Goal: Find specific page/section: Find specific page/section

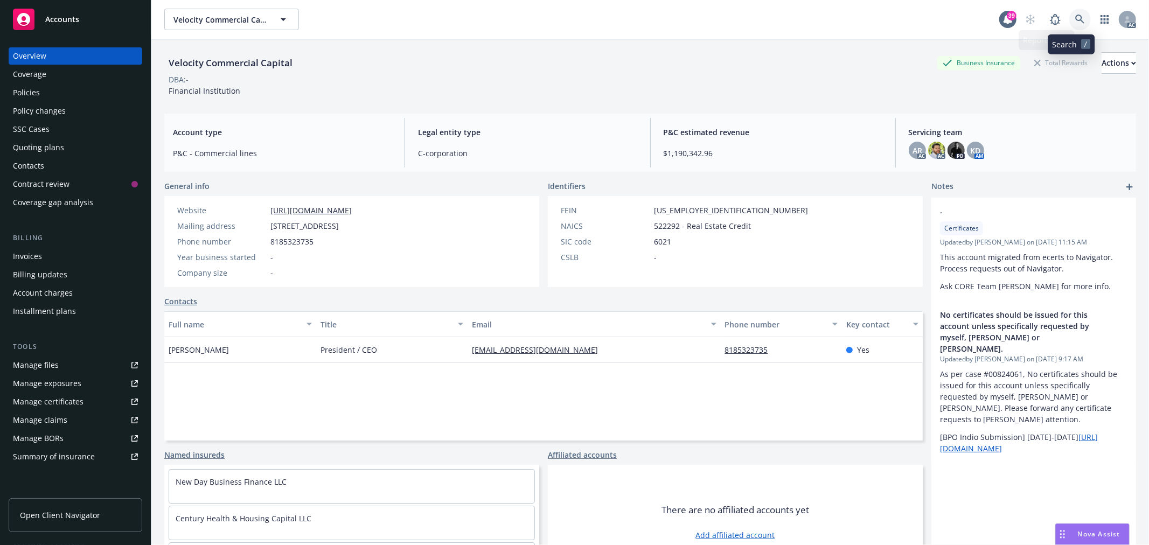
click at [1075, 24] on icon at bounding box center [1080, 20] width 10 height 10
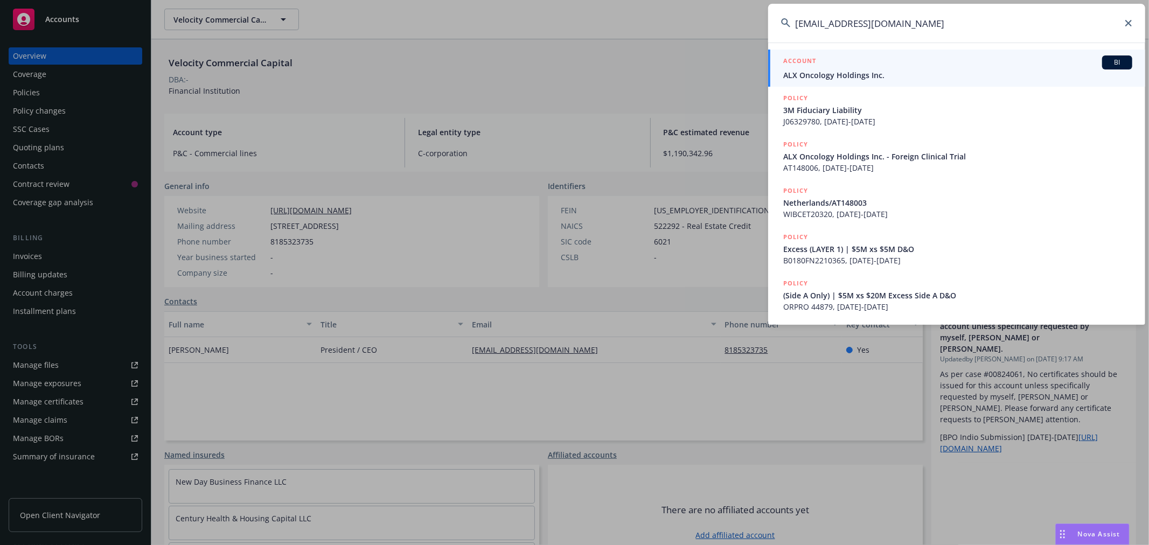
type input "[EMAIL_ADDRESS][DOMAIN_NAME]"
click at [924, 66] on div "ACCOUNT BI" at bounding box center [957, 62] width 349 height 14
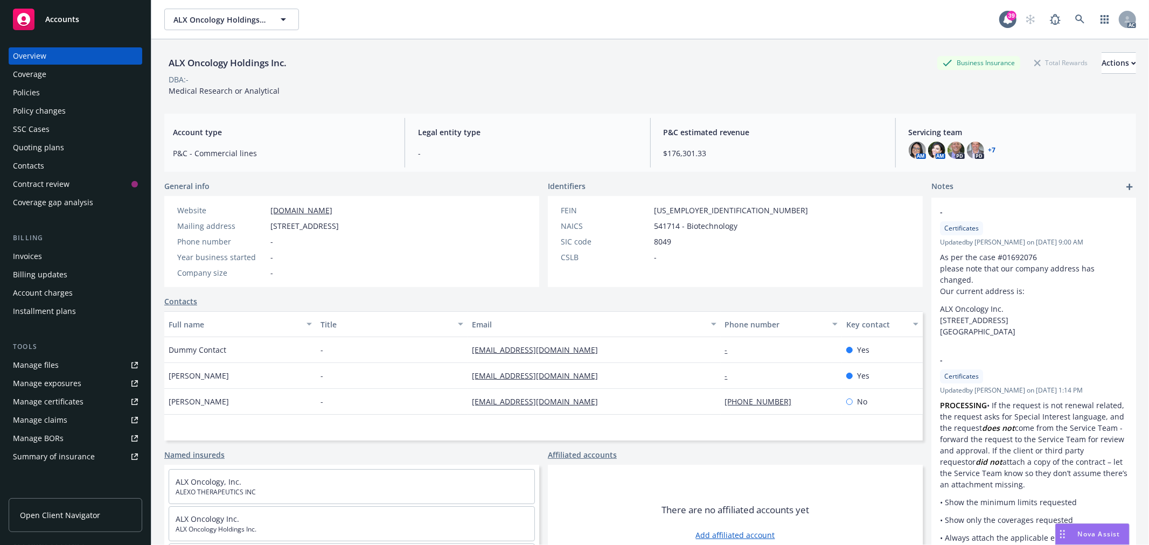
click at [44, 97] on div "Policies" at bounding box center [75, 92] width 125 height 17
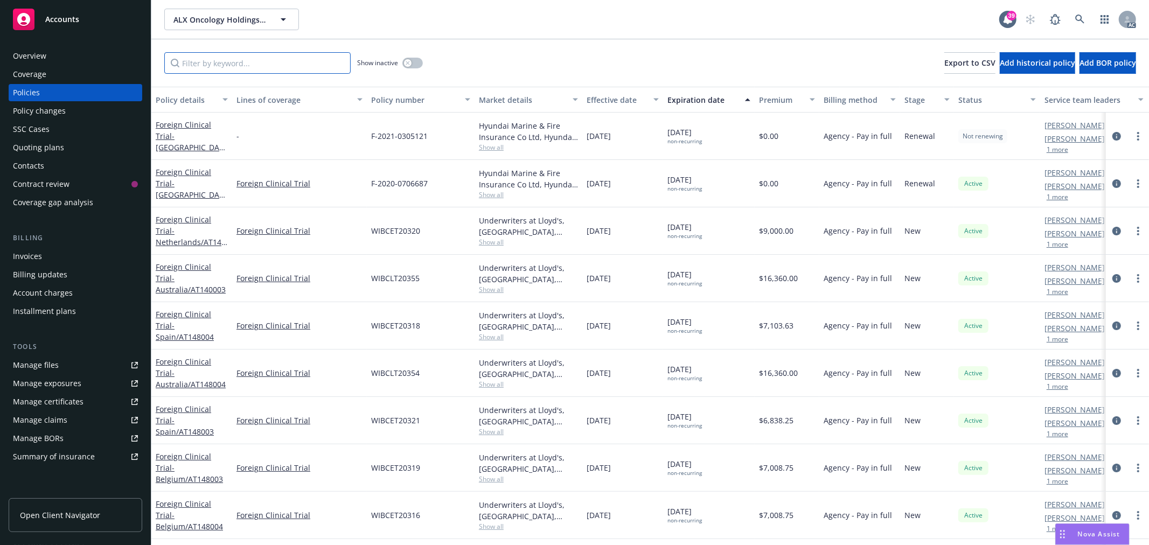
click at [278, 62] on input "Filter by keyword..." at bounding box center [257, 63] width 186 height 22
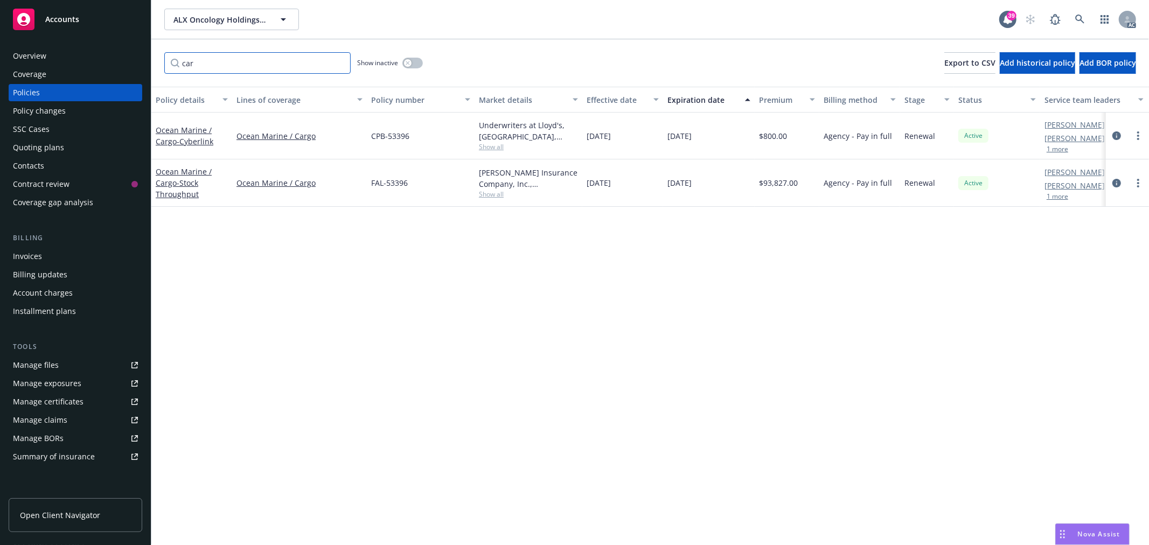
type input "car"
drag, startPoint x: 414, startPoint y: 182, endPoint x: 366, endPoint y: 186, distance: 47.6
click at [366, 186] on div "Ocean Marine / Cargo - Stock Throughput Ocean Marine / Cargo FAL-53396 [PERSON_…" at bounding box center [671, 182] width 1040 height 47
copy div "FAL-53396"
click at [174, 181] on link "Ocean Marine / Cargo - Stock Throughput" at bounding box center [184, 182] width 56 height 33
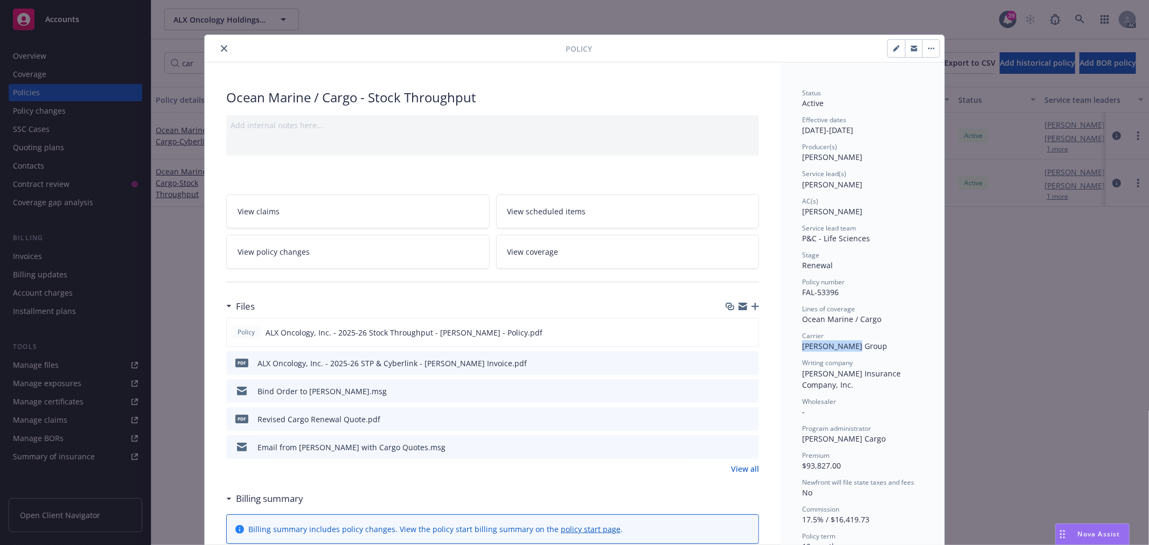
drag, startPoint x: 847, startPoint y: 348, endPoint x: 797, endPoint y: 346, distance: 50.1
click at [802, 346] on span "[PERSON_NAME] Group" at bounding box center [844, 346] width 85 height 10
copy span "[PERSON_NAME] Group"
click at [221, 47] on icon "close" at bounding box center [224, 48] width 6 height 6
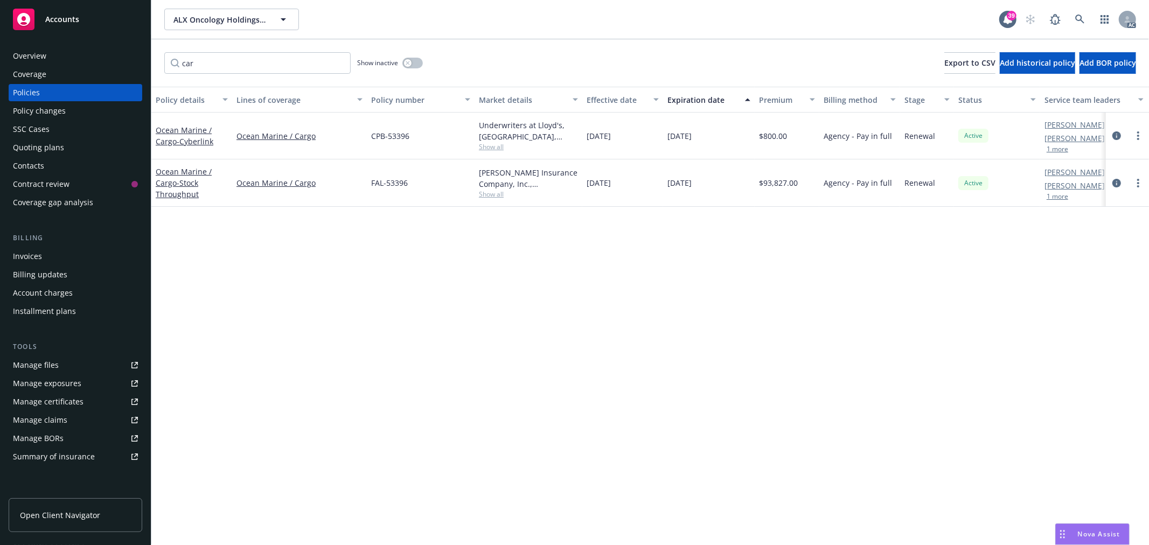
click at [76, 61] on div "Overview" at bounding box center [75, 55] width 125 height 17
